Goal: Information Seeking & Learning: Learn about a topic

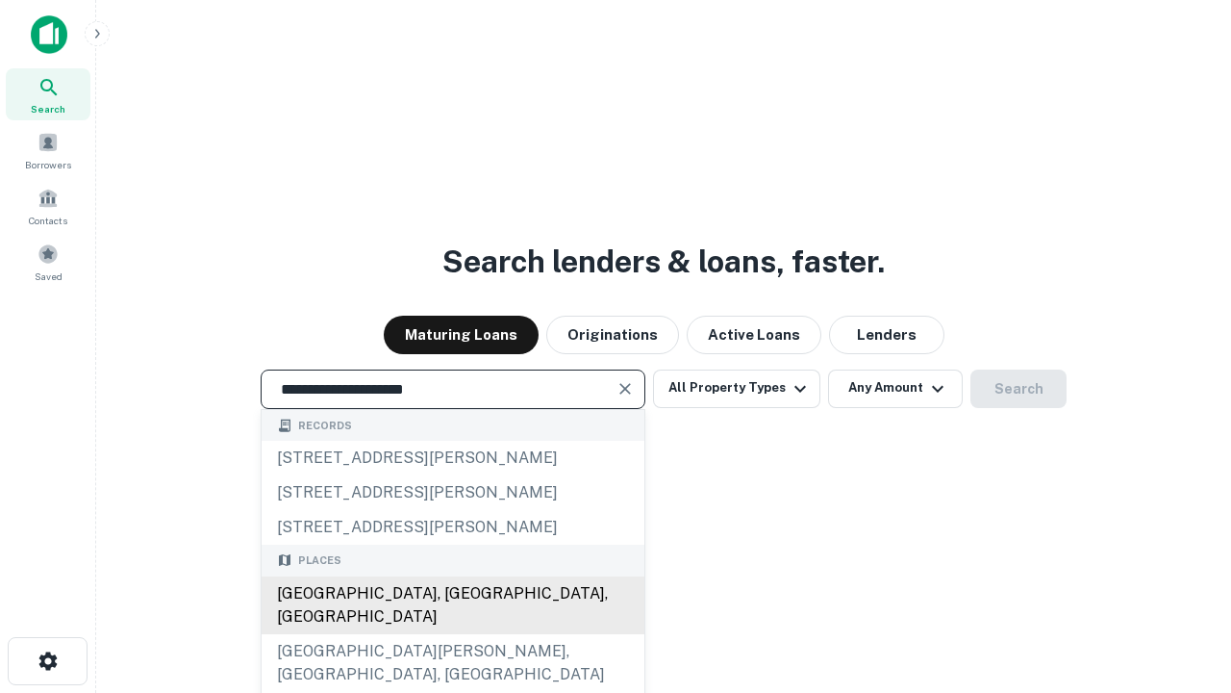
click at [452, 634] on div "[GEOGRAPHIC_DATA], [GEOGRAPHIC_DATA], [GEOGRAPHIC_DATA]" at bounding box center [453, 605] width 383 height 58
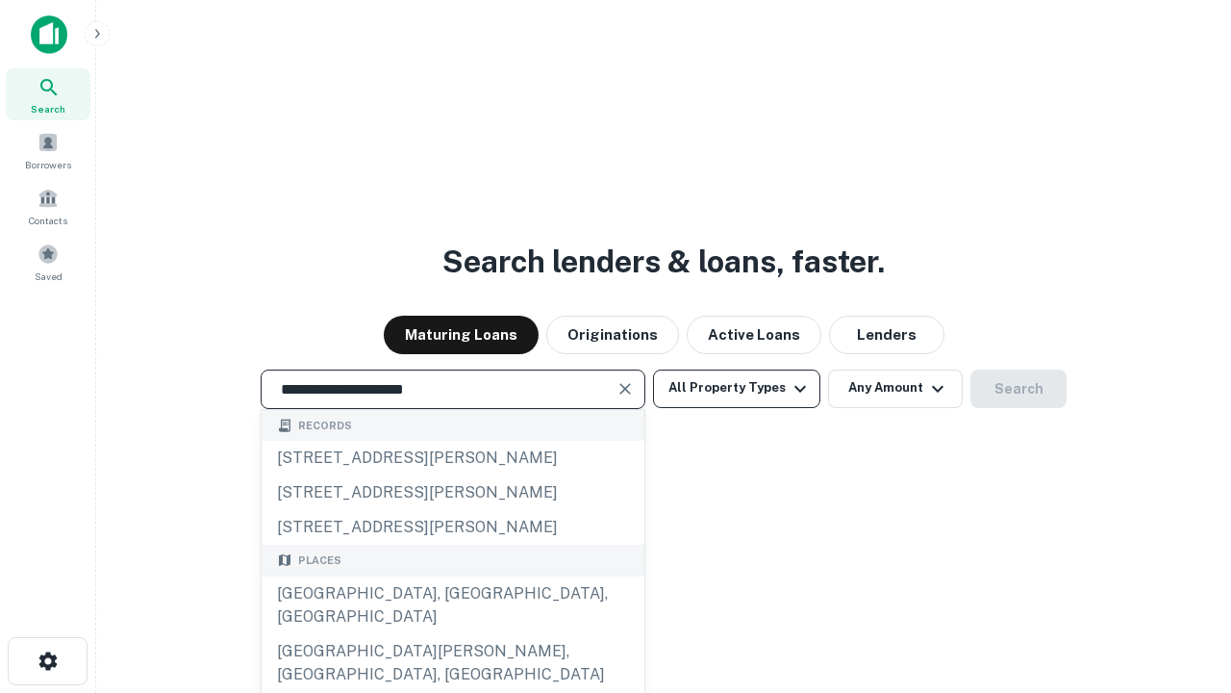
click at [737, 388] on button "All Property Types" at bounding box center [736, 388] width 167 height 38
type input "**********"
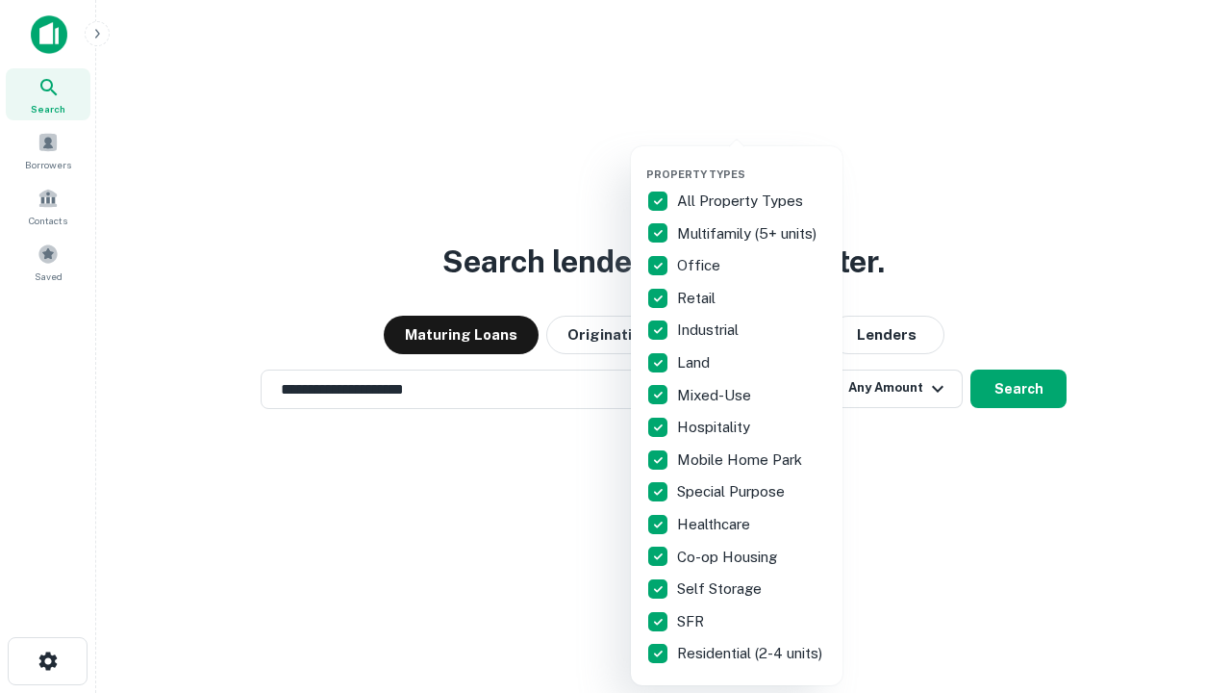
click at [752, 162] on button "button" at bounding box center [753, 162] width 212 height 1
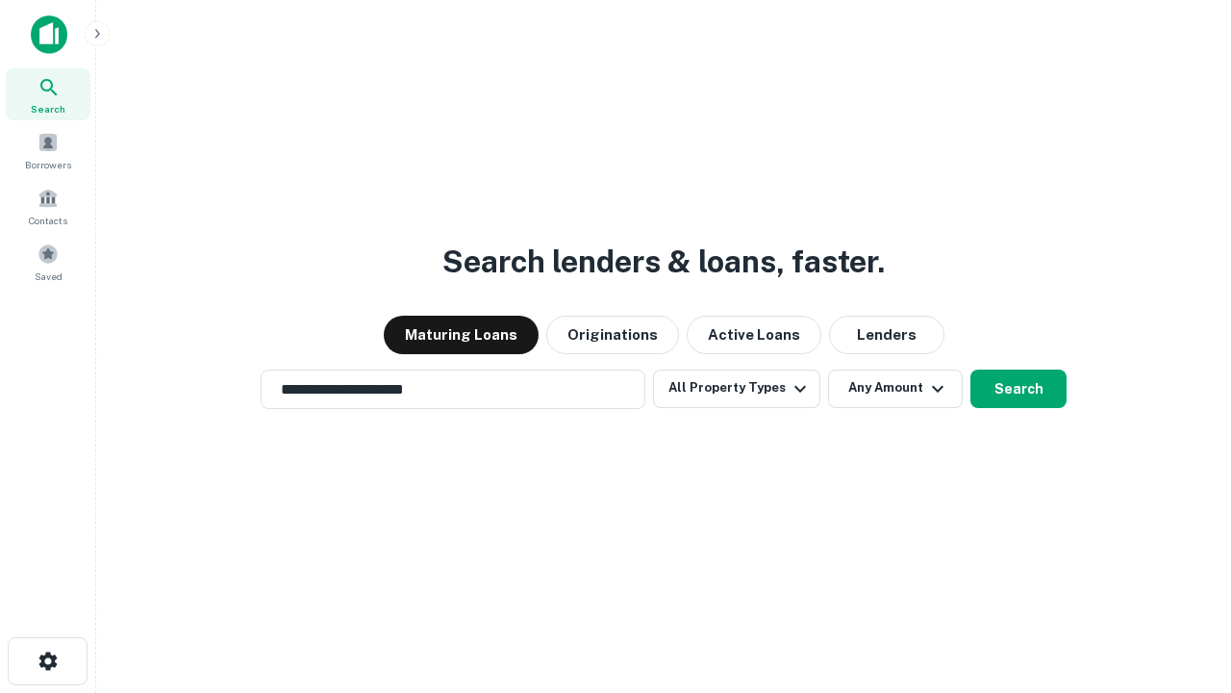
scroll to position [12, 232]
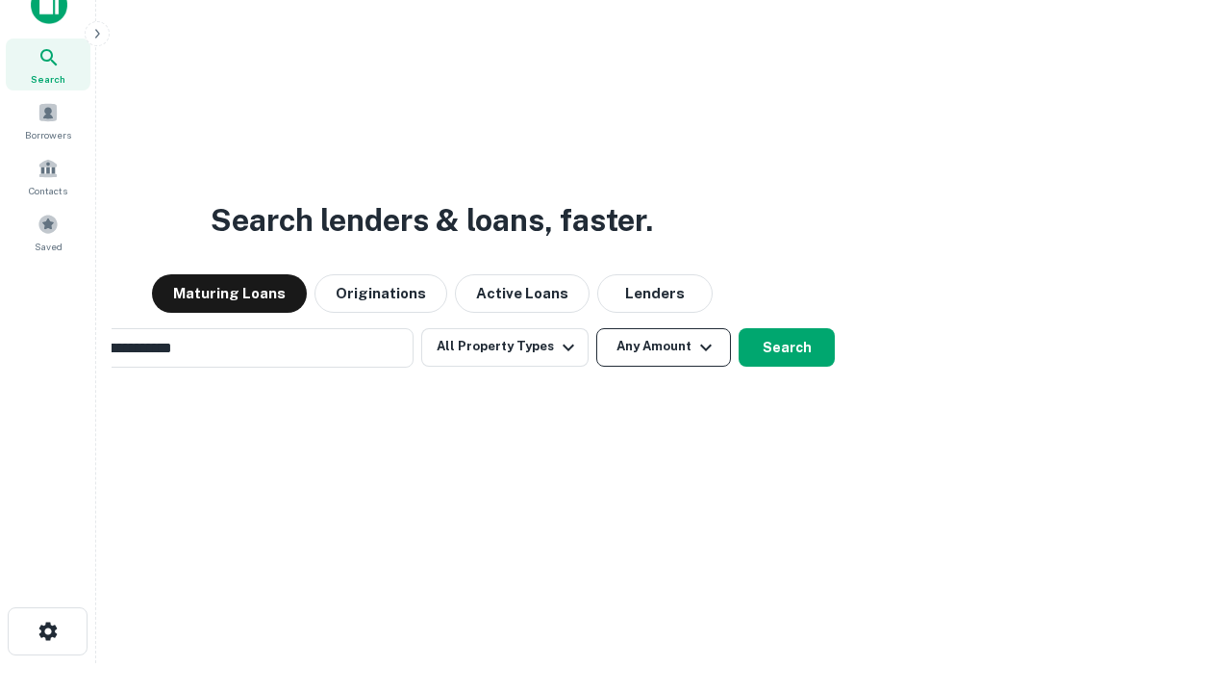
click at [596, 328] on button "Any Amount" at bounding box center [663, 347] width 135 height 38
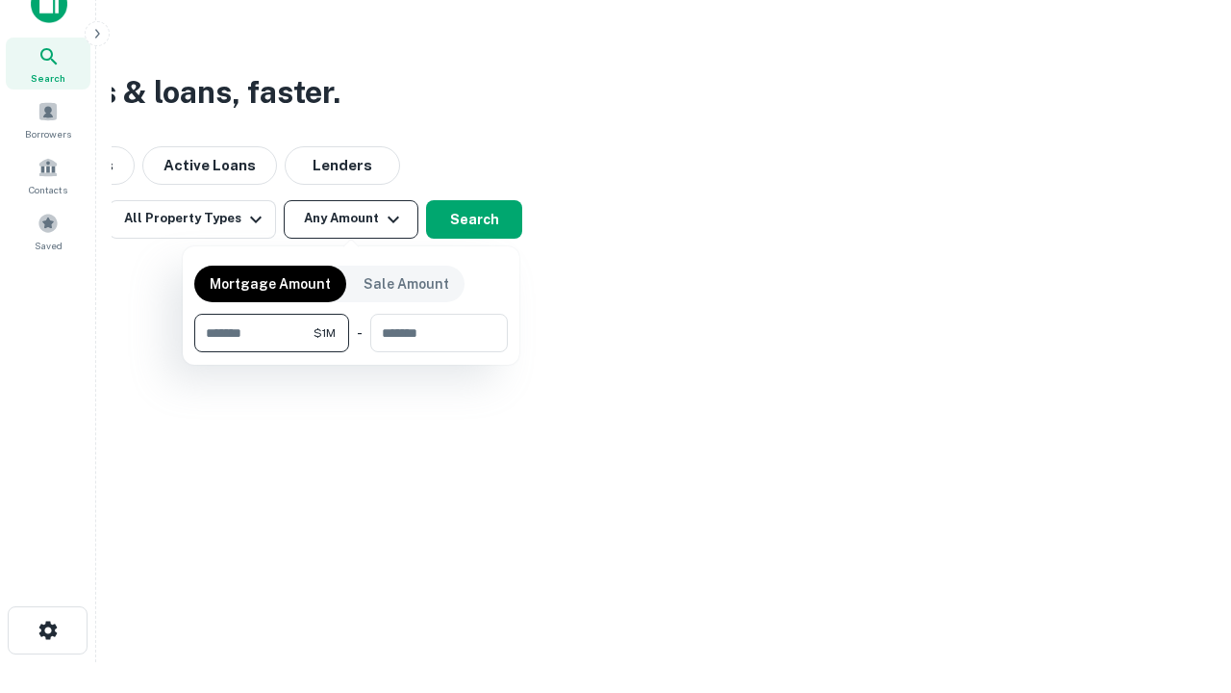
type input "*******"
click at [351, 352] on button "button" at bounding box center [351, 352] width 314 height 1
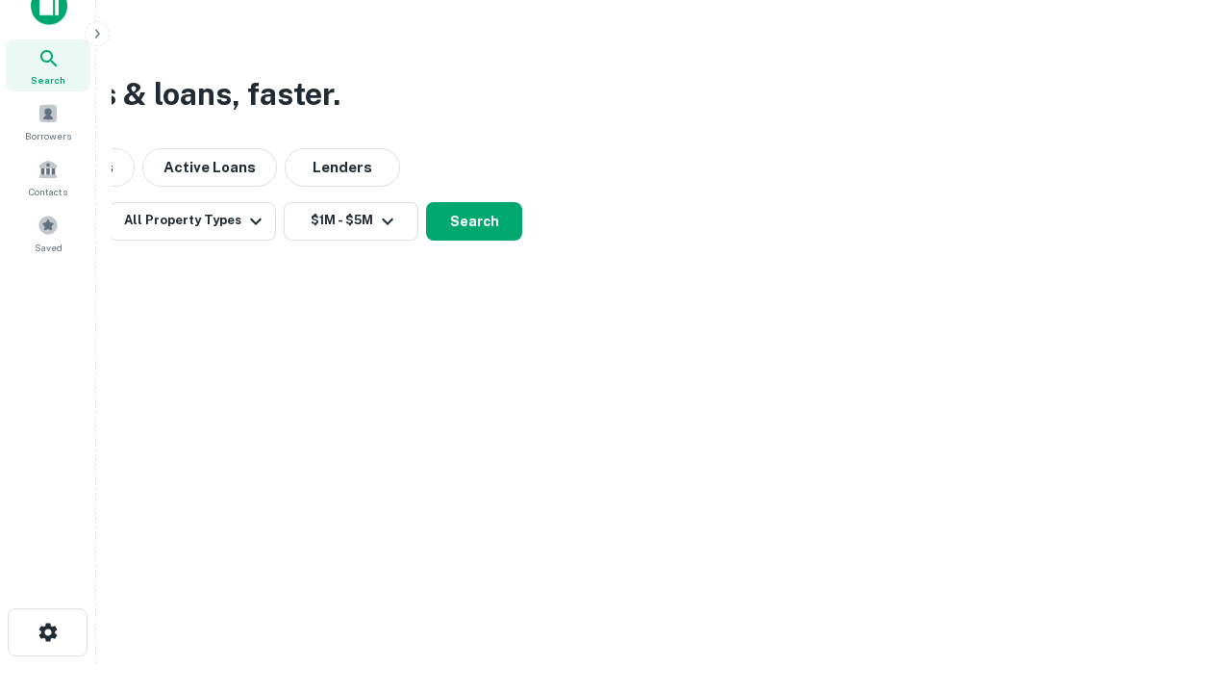
scroll to position [12, 355]
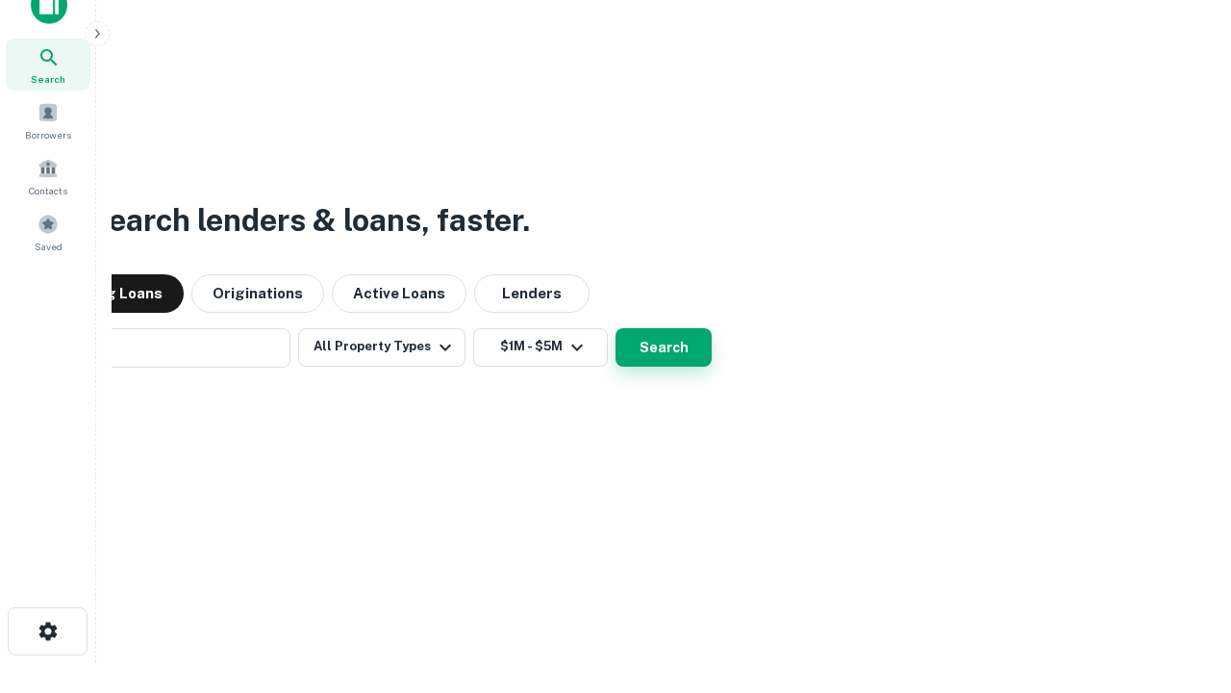
click at [616, 328] on button "Search" at bounding box center [664, 347] width 96 height 38
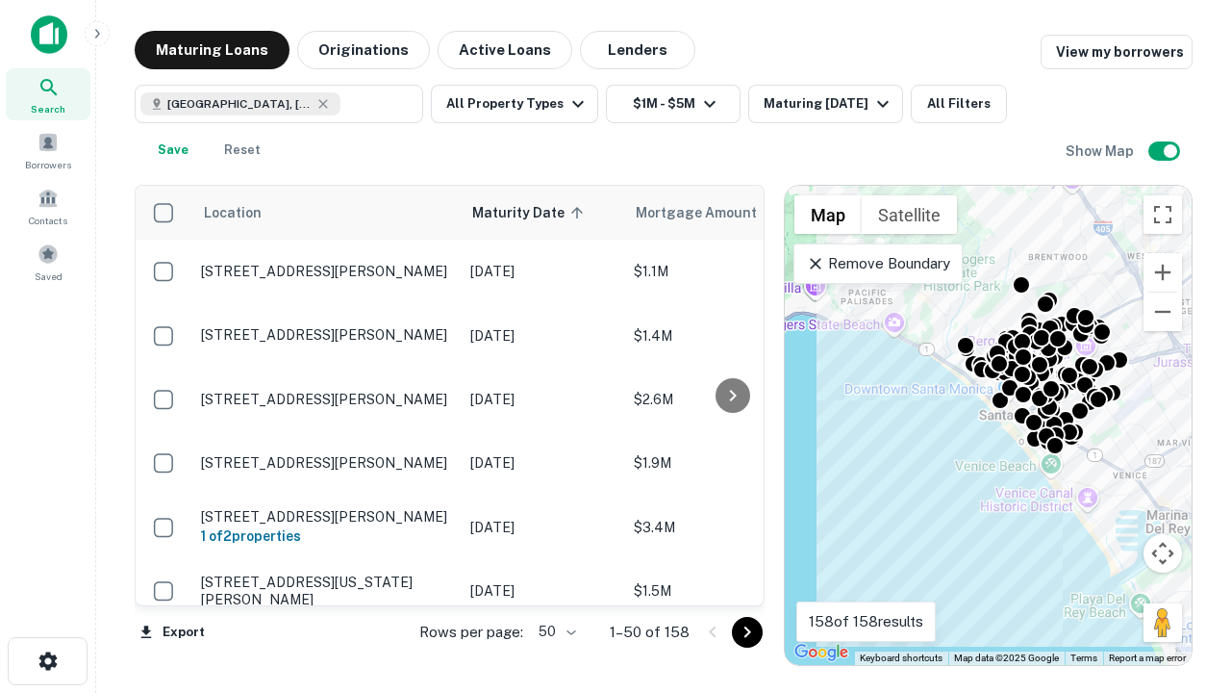
click at [554, 631] on body "Search Borrowers Contacts Saved Maturing Loans Originations Active Loans Lender…" at bounding box center [615, 346] width 1231 height 693
click at [555, 583] on li "25" at bounding box center [555, 583] width 56 height 35
